Goal: Task Accomplishment & Management: Manage account settings

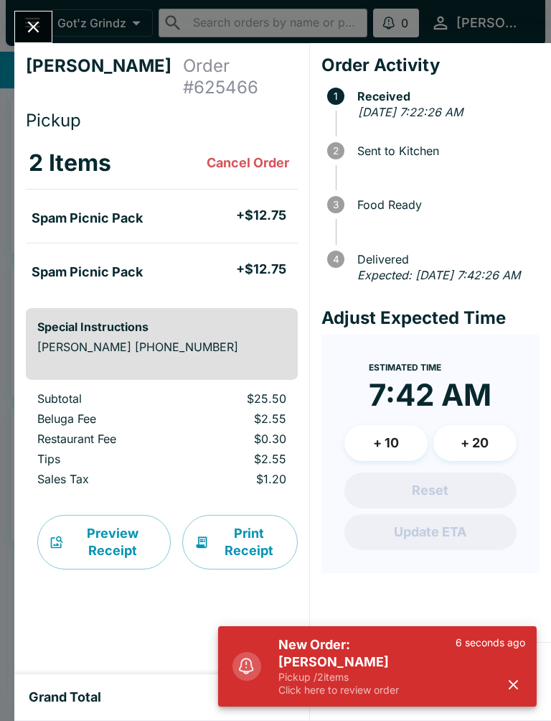
click at [515, 687] on icon "button" at bounding box center [513, 684] width 9 height 9
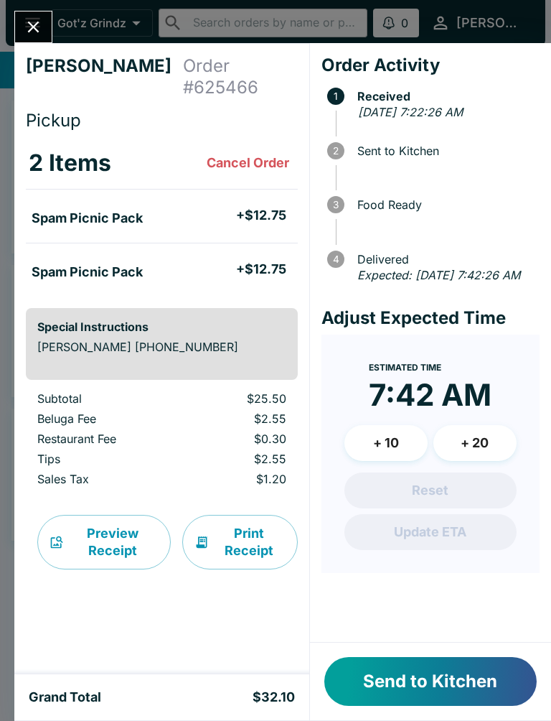
click at [469, 688] on button "Send to Kitchen" at bounding box center [430, 681] width 213 height 49
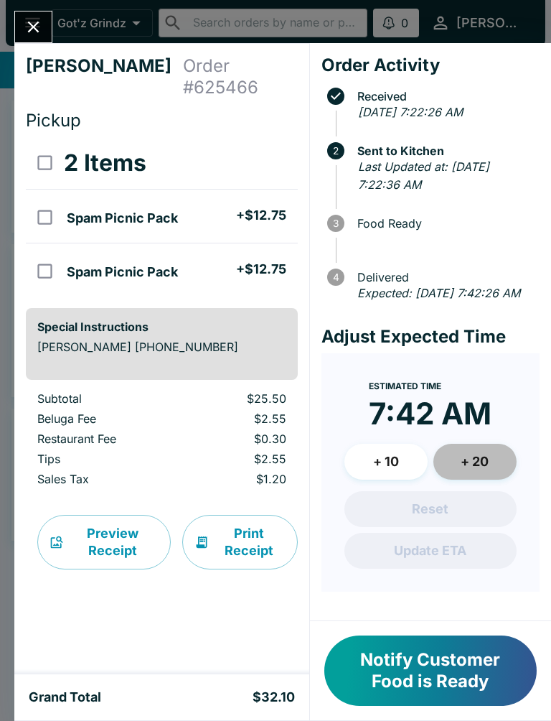
click at [488, 477] on button "+ 20" at bounding box center [475, 462] width 83 height 36
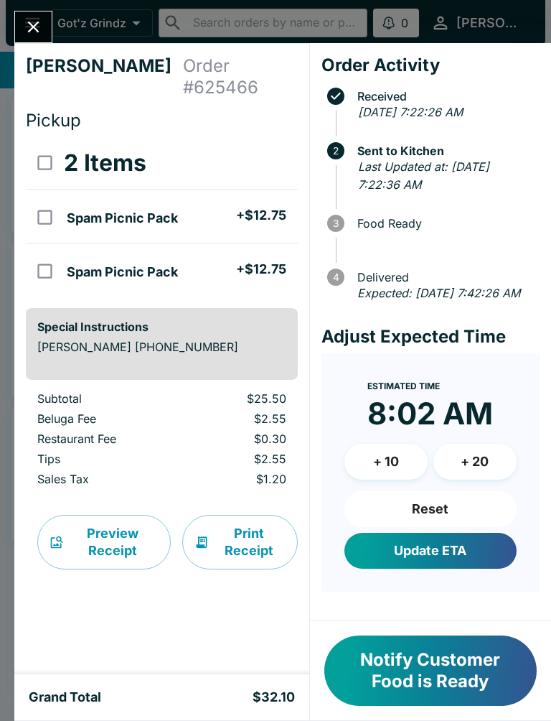
click at [467, 480] on button "+ 20" at bounding box center [475, 462] width 83 height 36
click at [449, 569] on button "Update ETA" at bounding box center [431, 551] width 172 height 36
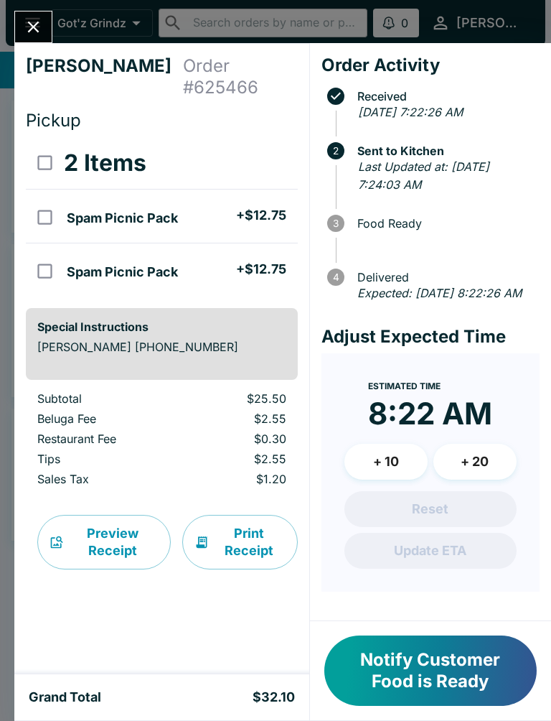
click at [41, 32] on icon "Close" at bounding box center [33, 26] width 19 height 19
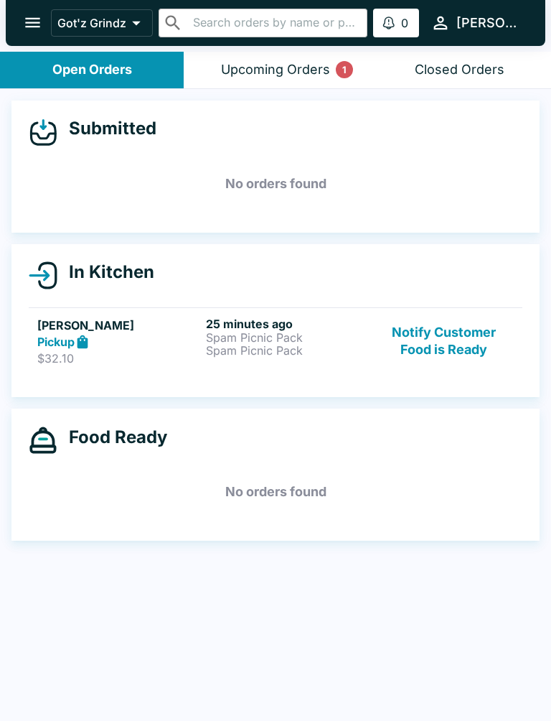
click at [318, 62] on div "Upcoming Orders 1" at bounding box center [275, 70] width 109 height 17
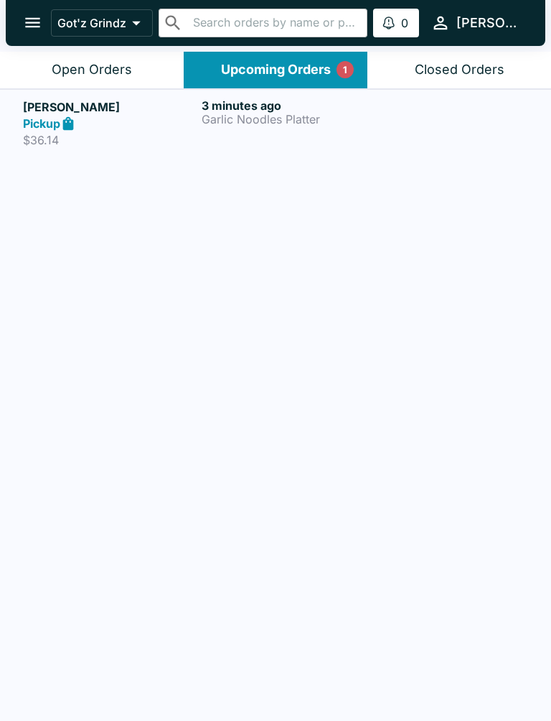
click at [252, 123] on p "Garlic Noodles Platter" at bounding box center [288, 119] width 173 height 13
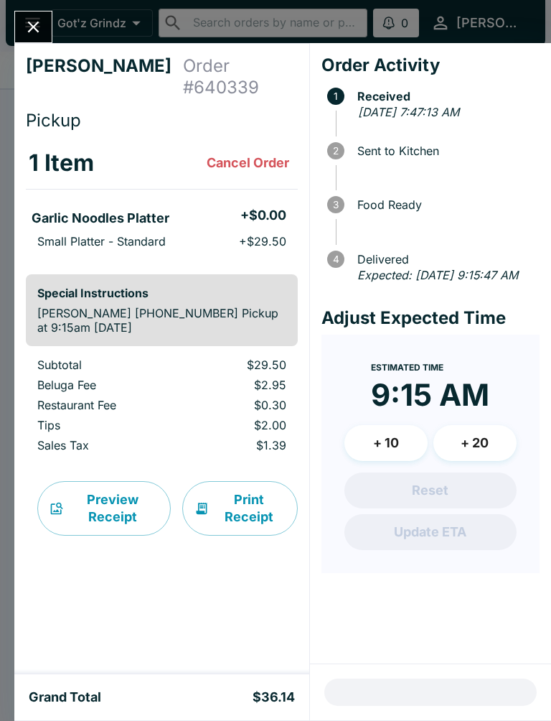
click at [49, 14] on div at bounding box center [33, 27] width 38 height 32
click at [29, 29] on icon "Close" at bounding box center [33, 26] width 19 height 19
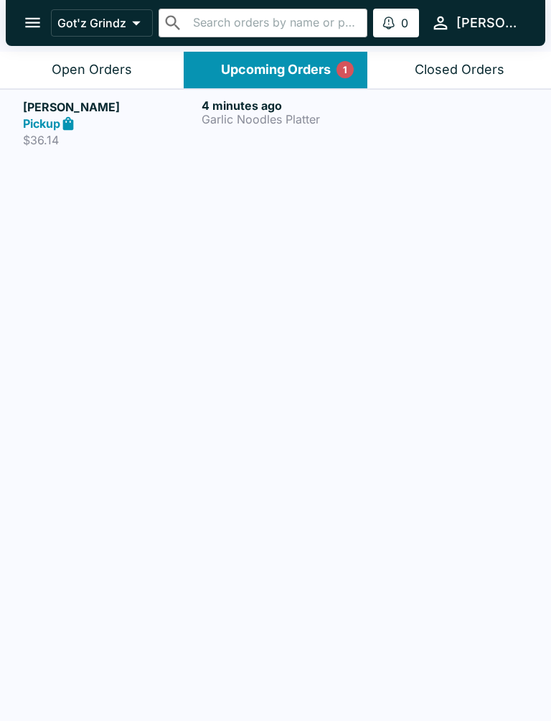
click at [115, 59] on button "Open Orders" at bounding box center [92, 70] width 184 height 37
